Goal: Information Seeking & Learning: Find specific fact

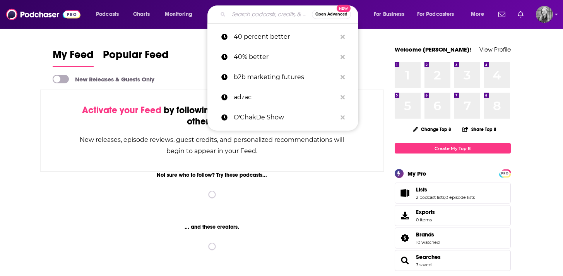
click at [265, 16] on input "Search podcasts, credits, & more..." at bounding box center [270, 14] width 83 height 12
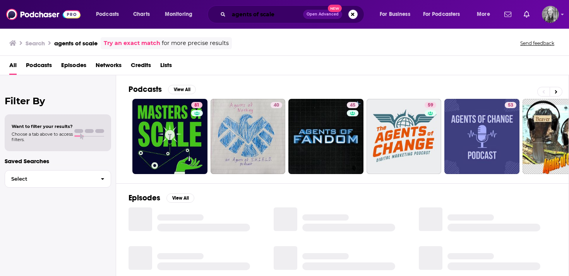
click at [257, 15] on input "agents of scale" at bounding box center [266, 14] width 74 height 12
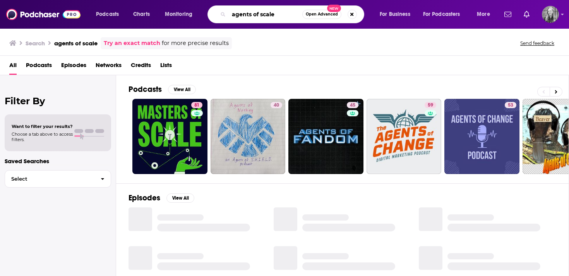
click at [257, 15] on input "agents of scale" at bounding box center [266, 14] width 74 height 12
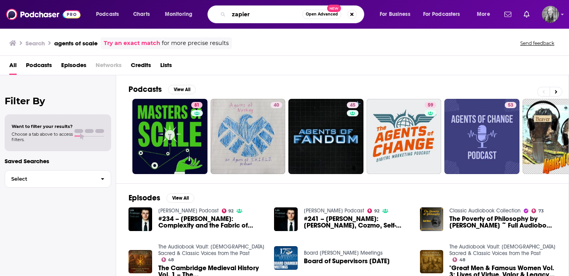
type input "zapier"
